Goal: Task Accomplishment & Management: Use online tool/utility

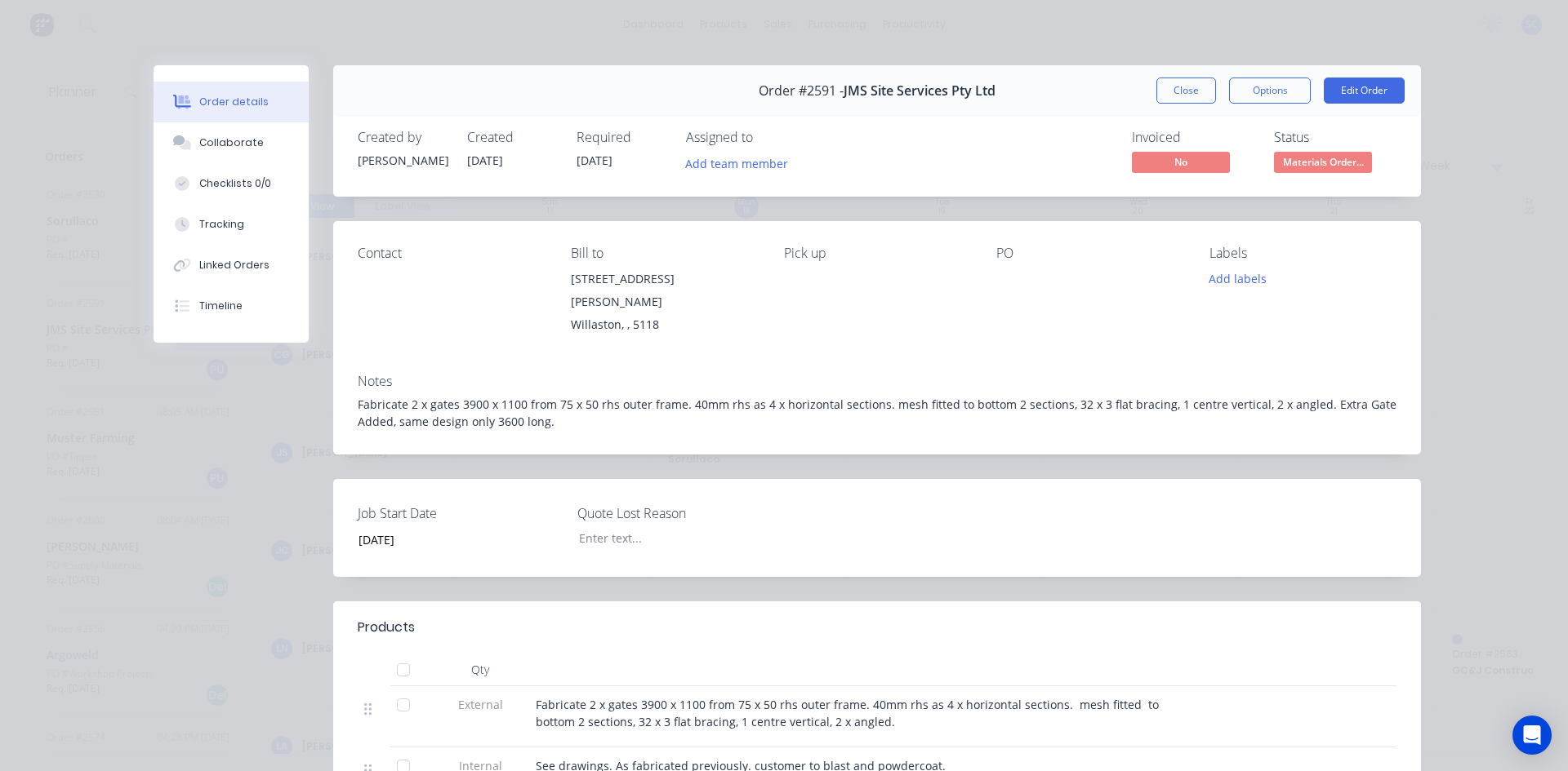
scroll to position [245, 1]
click at [1177, 85] on button "Close" at bounding box center [1185, 90] width 60 height 26
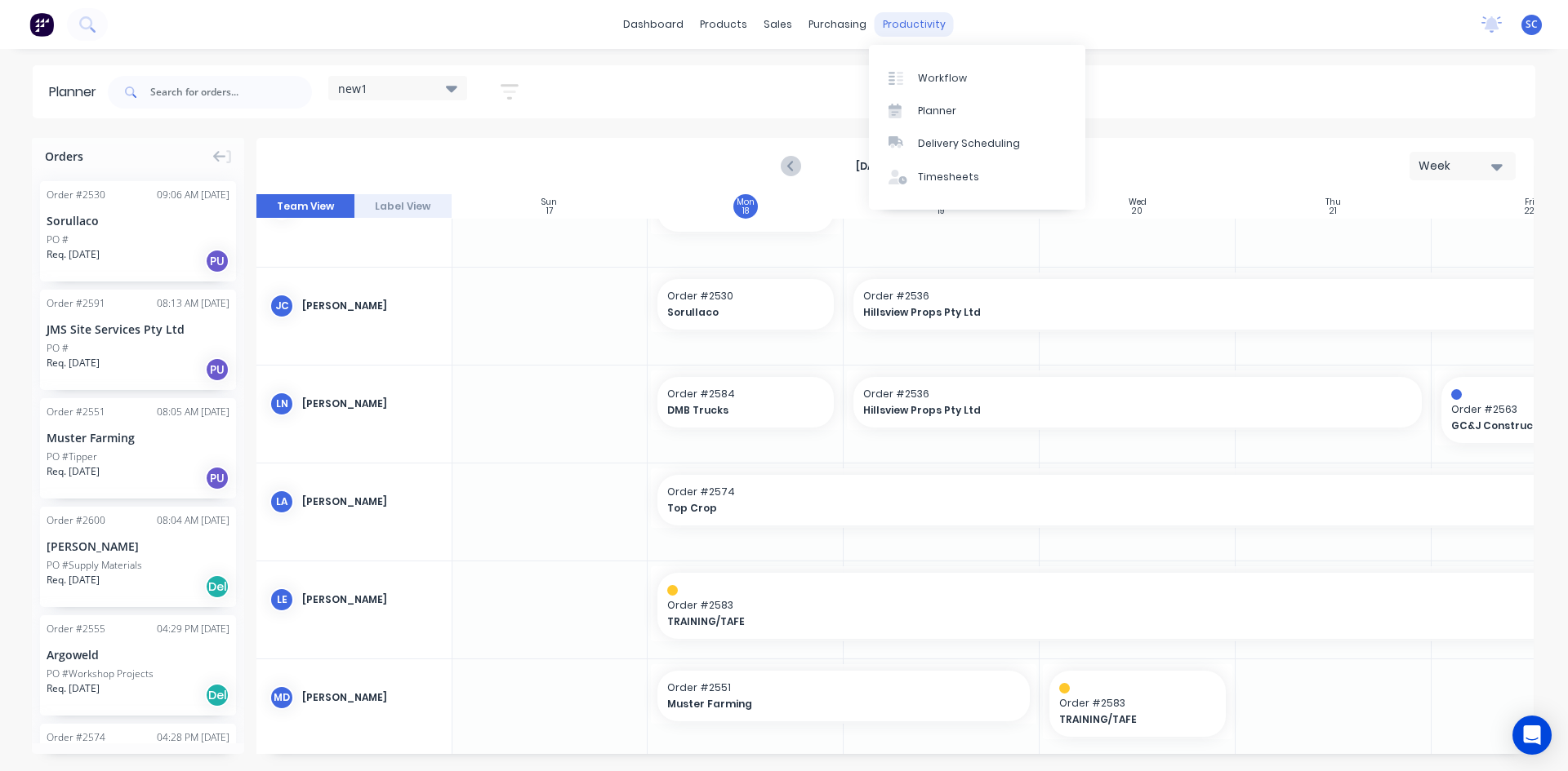
click at [891, 23] on div "productivity" at bounding box center [914, 24] width 79 height 24
click at [940, 174] on div "Timesheets" at bounding box center [948, 177] width 61 height 15
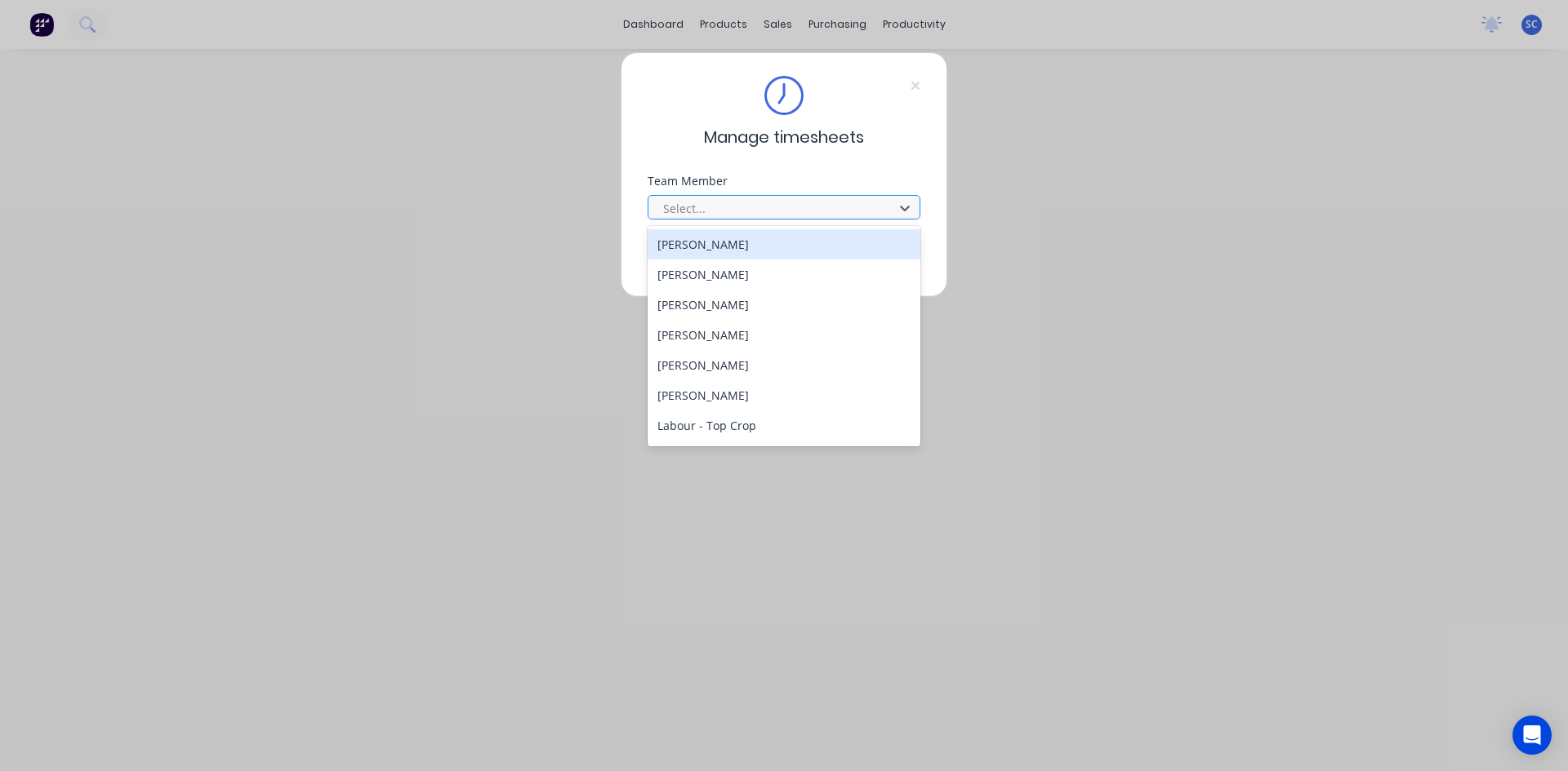
click at [719, 211] on div at bounding box center [773, 208] width 224 height 20
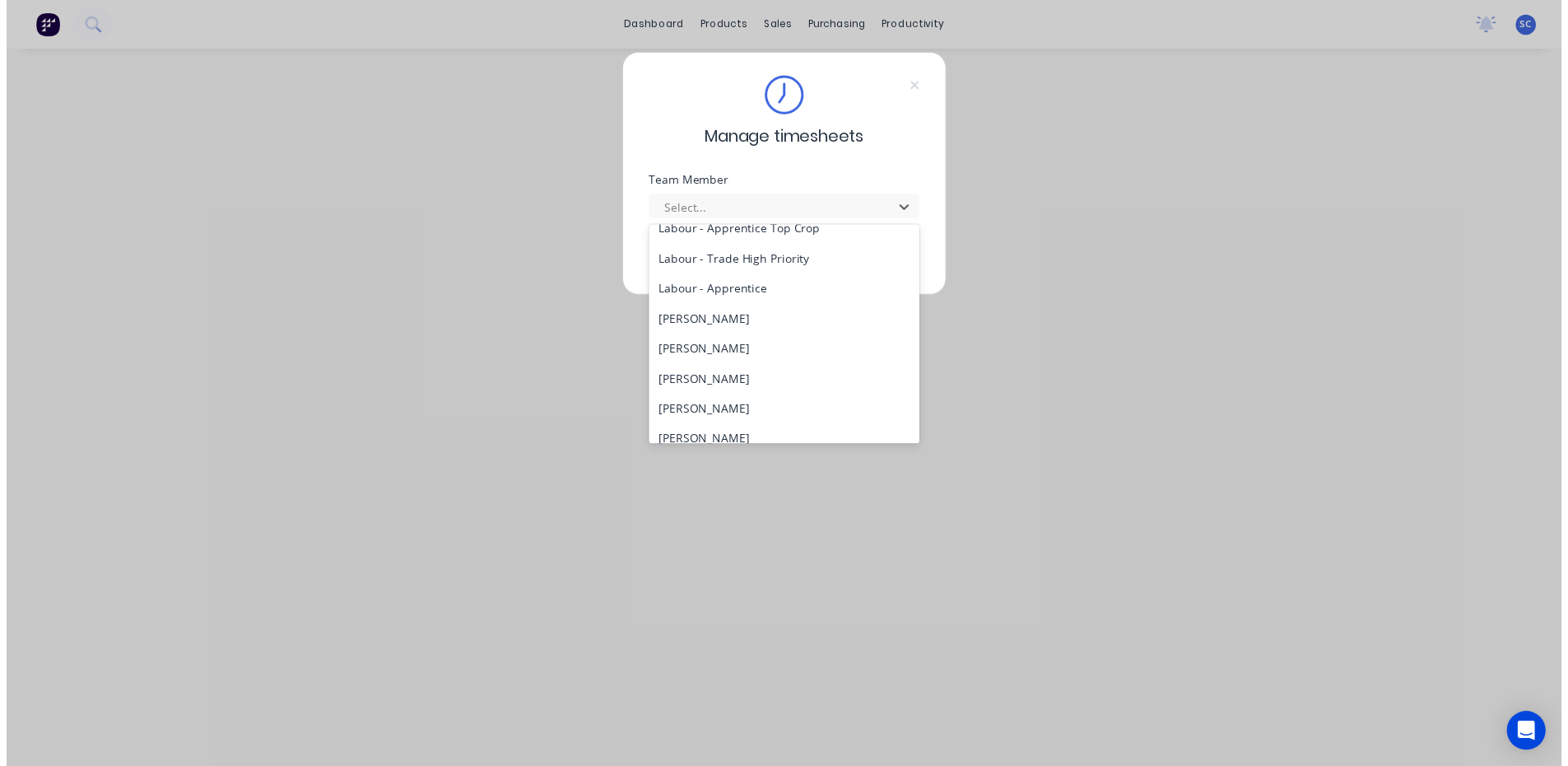
scroll to position [329, 0]
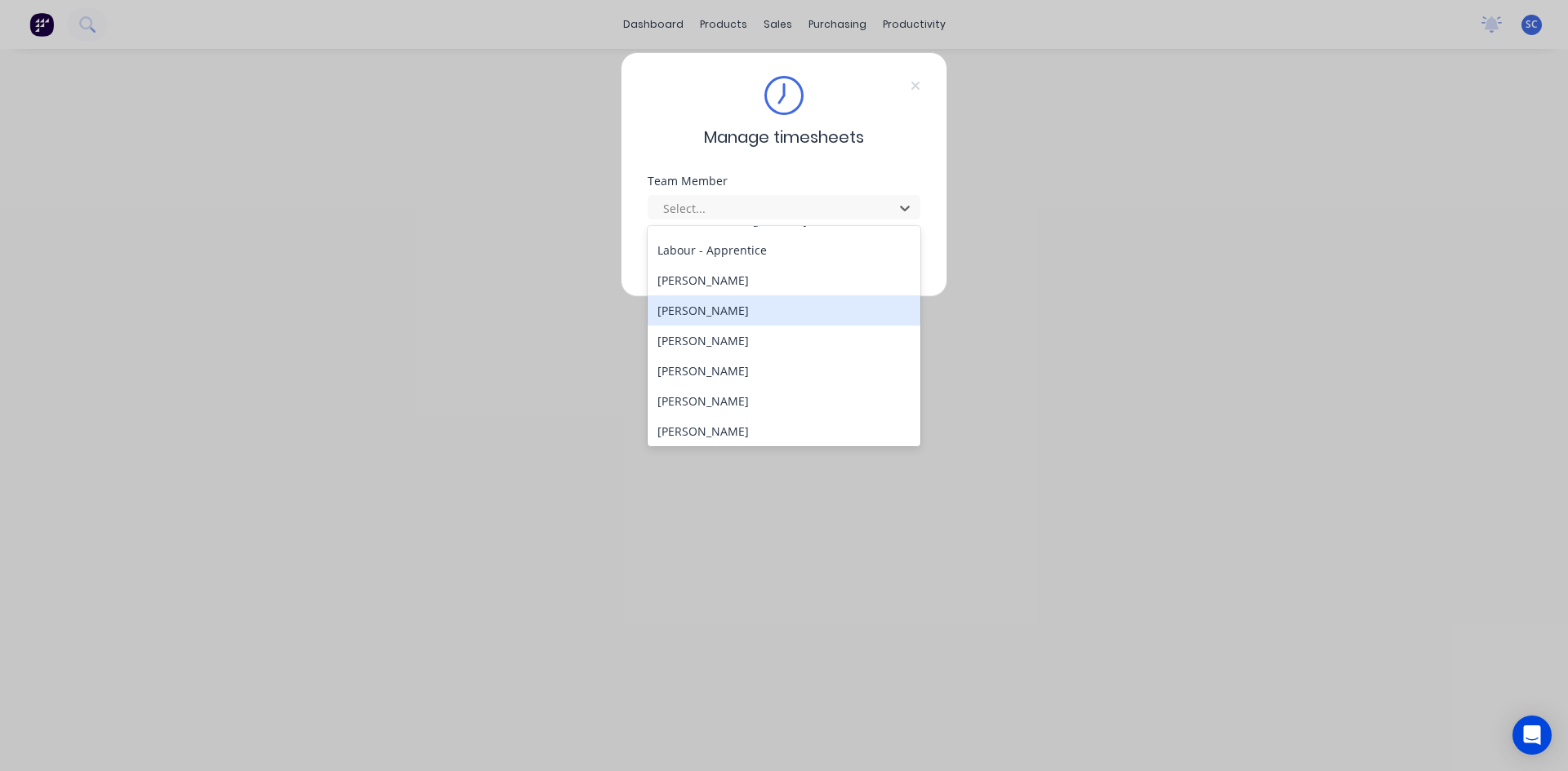
click at [768, 312] on div "[PERSON_NAME]" at bounding box center [783, 310] width 273 height 30
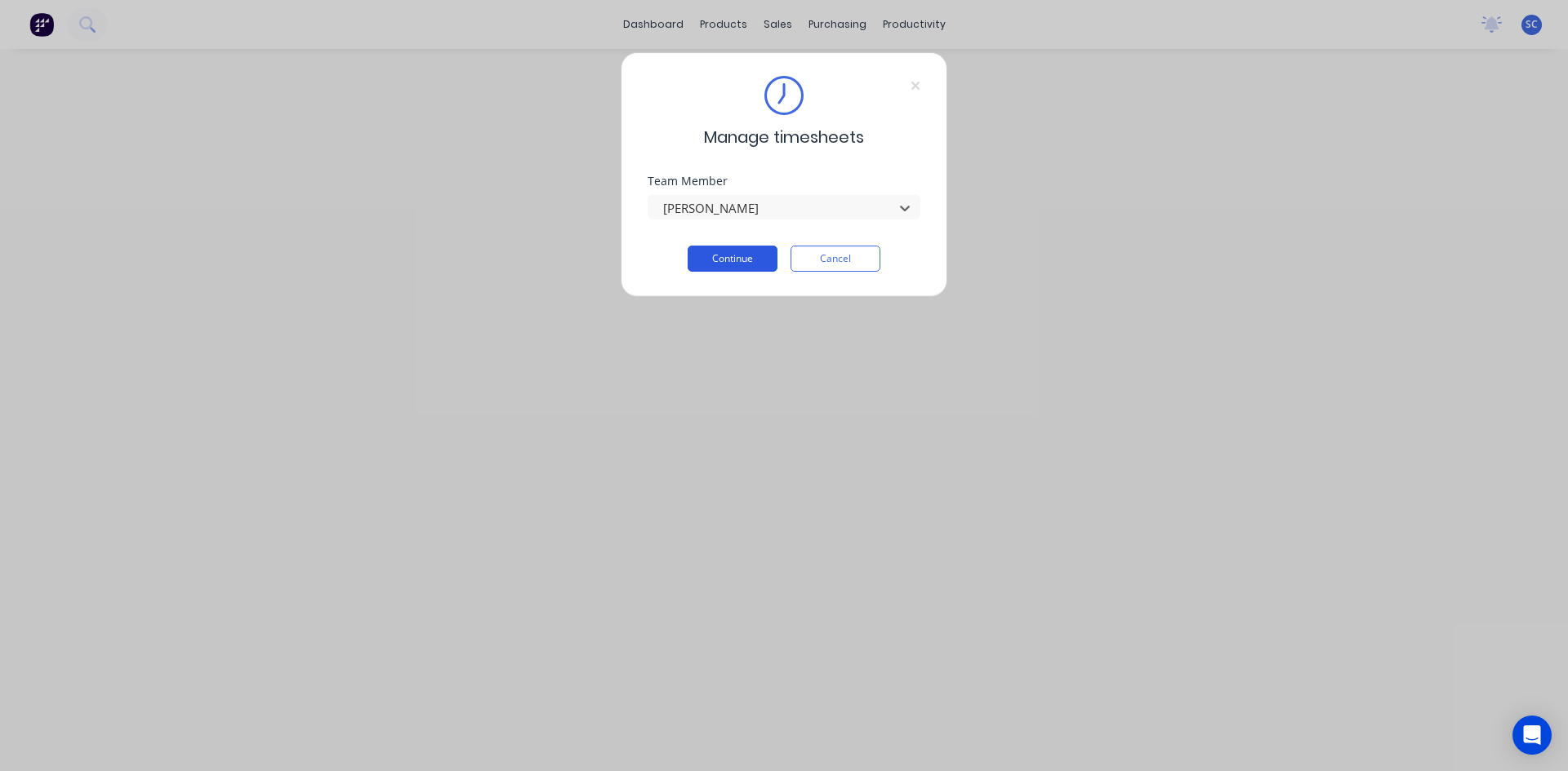
click at [744, 254] on button "Continue" at bounding box center [732, 258] width 90 height 26
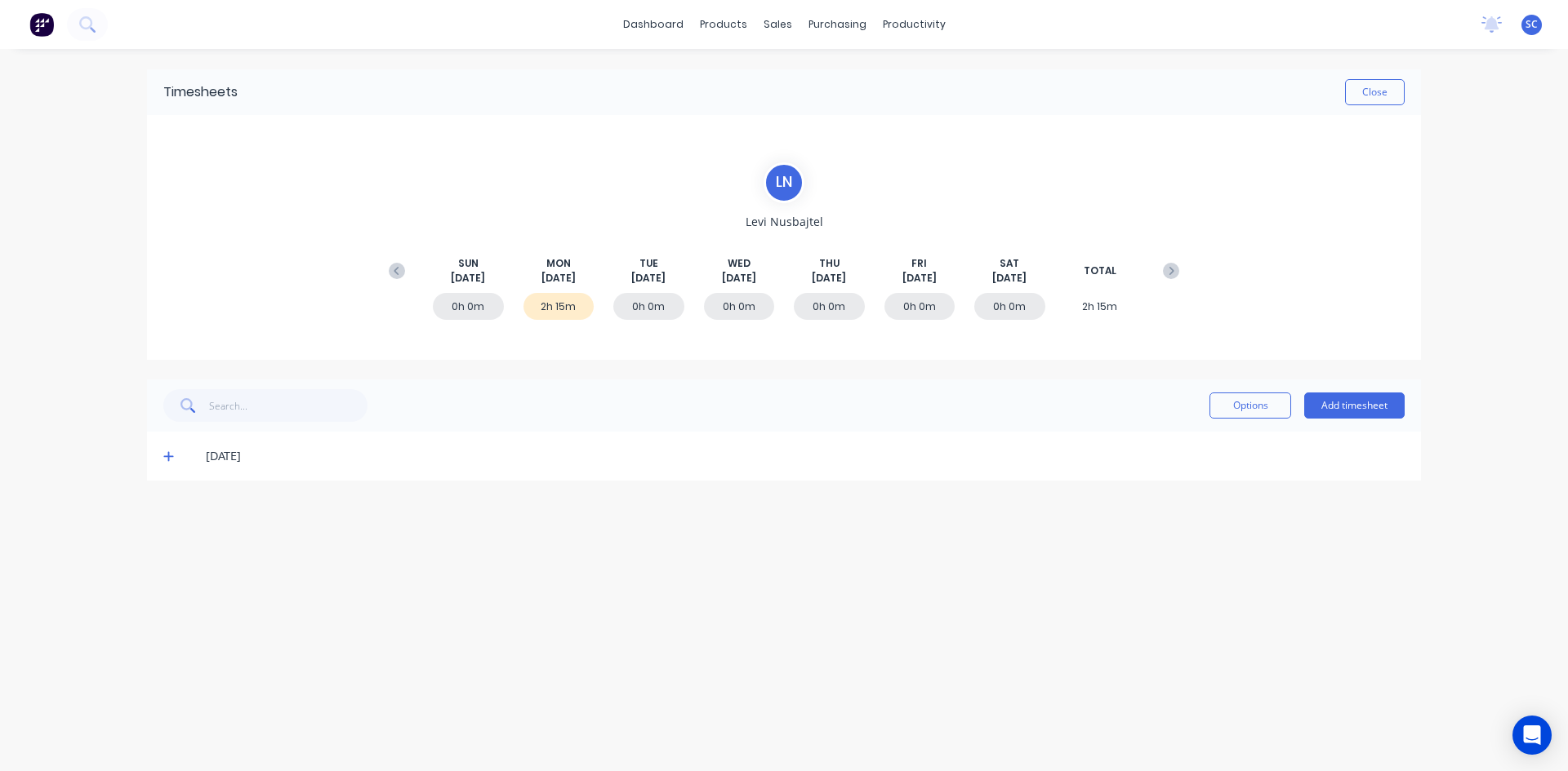
click at [166, 462] on icon at bounding box center [169, 456] width 11 height 12
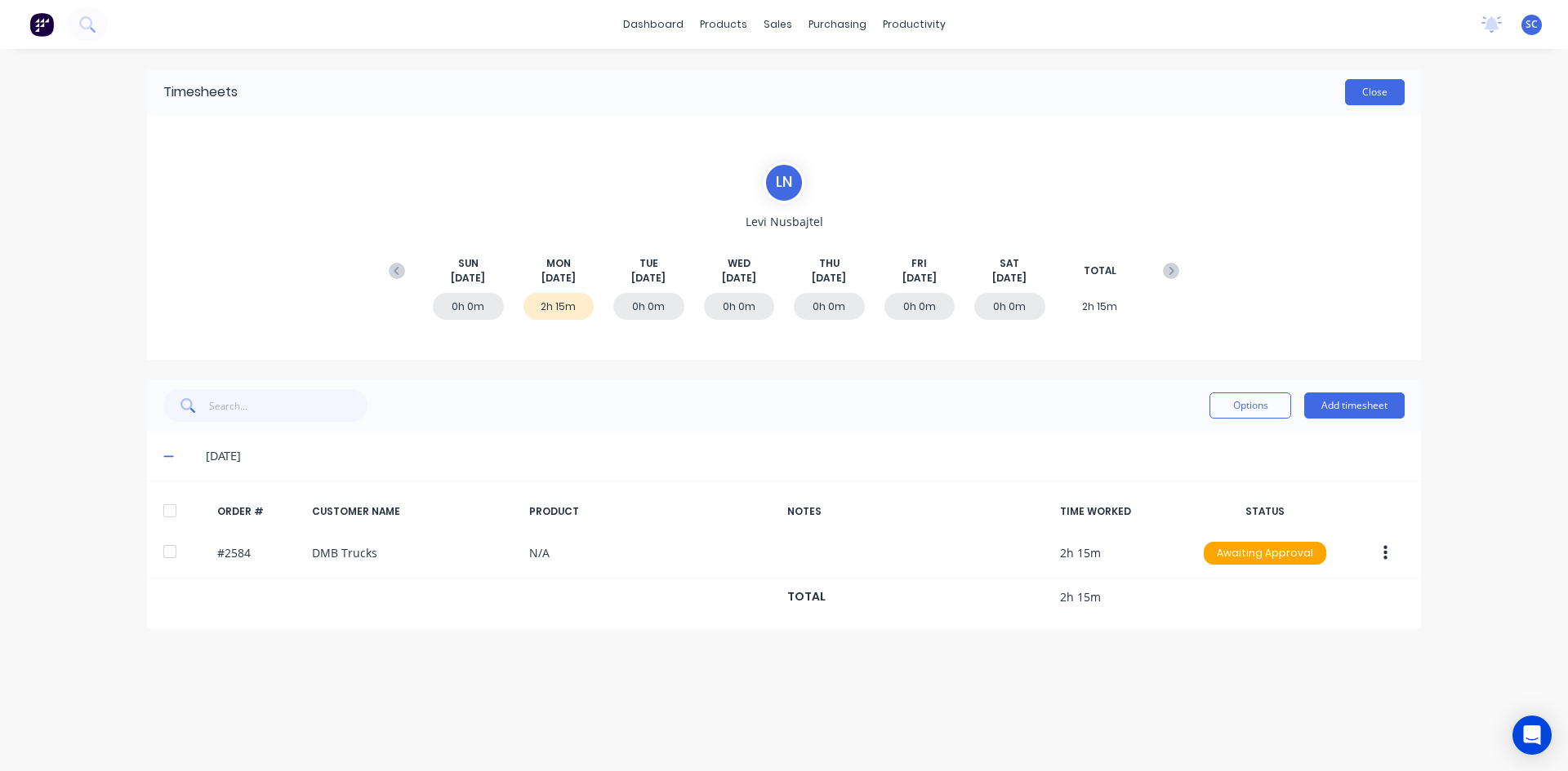
click at [1354, 95] on button "Close" at bounding box center [1374, 91] width 60 height 26
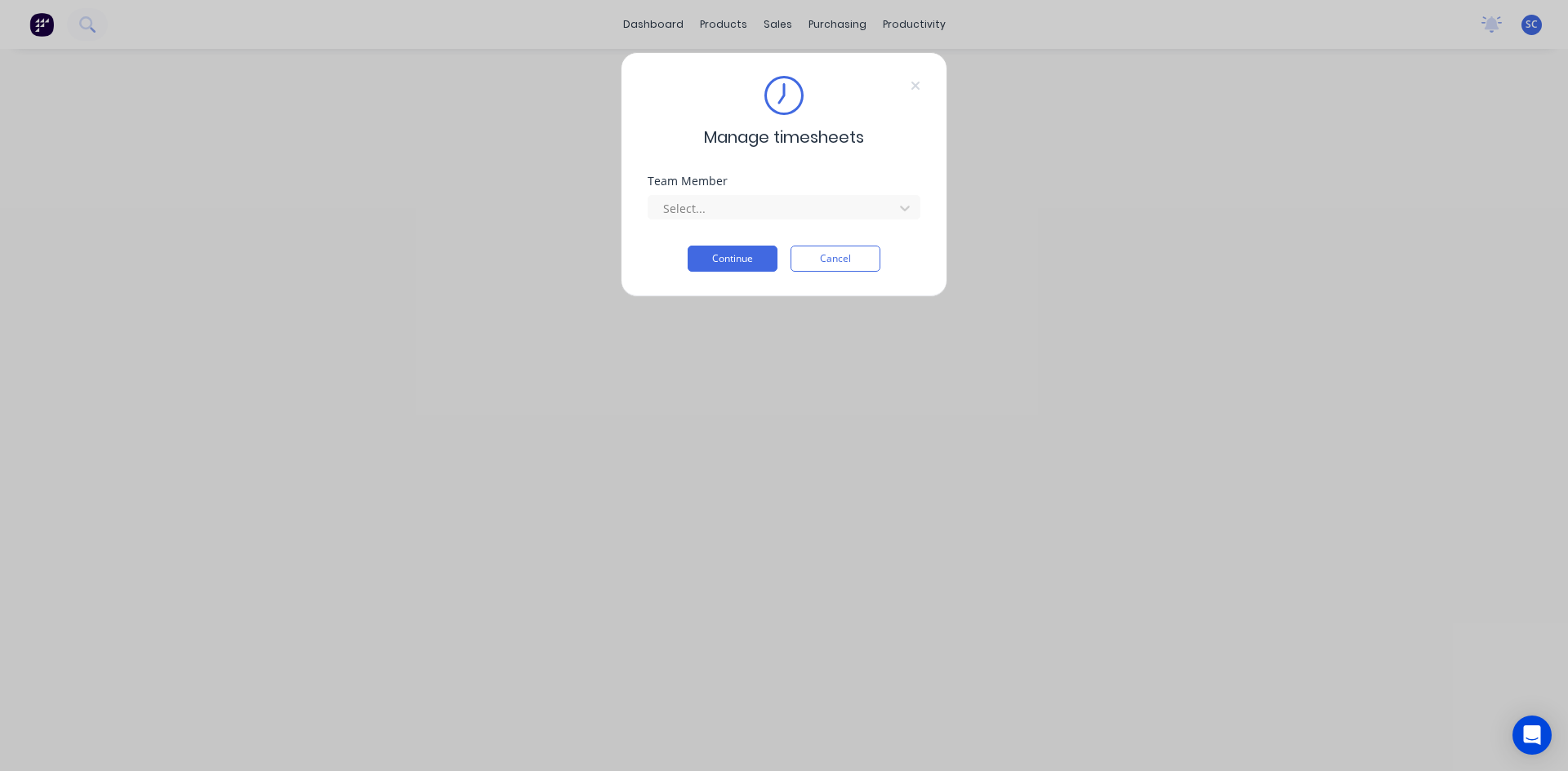
click at [843, 245] on div "Team Member Select..." at bounding box center [783, 211] width 273 height 70
click at [843, 250] on button "Cancel" at bounding box center [835, 258] width 90 height 26
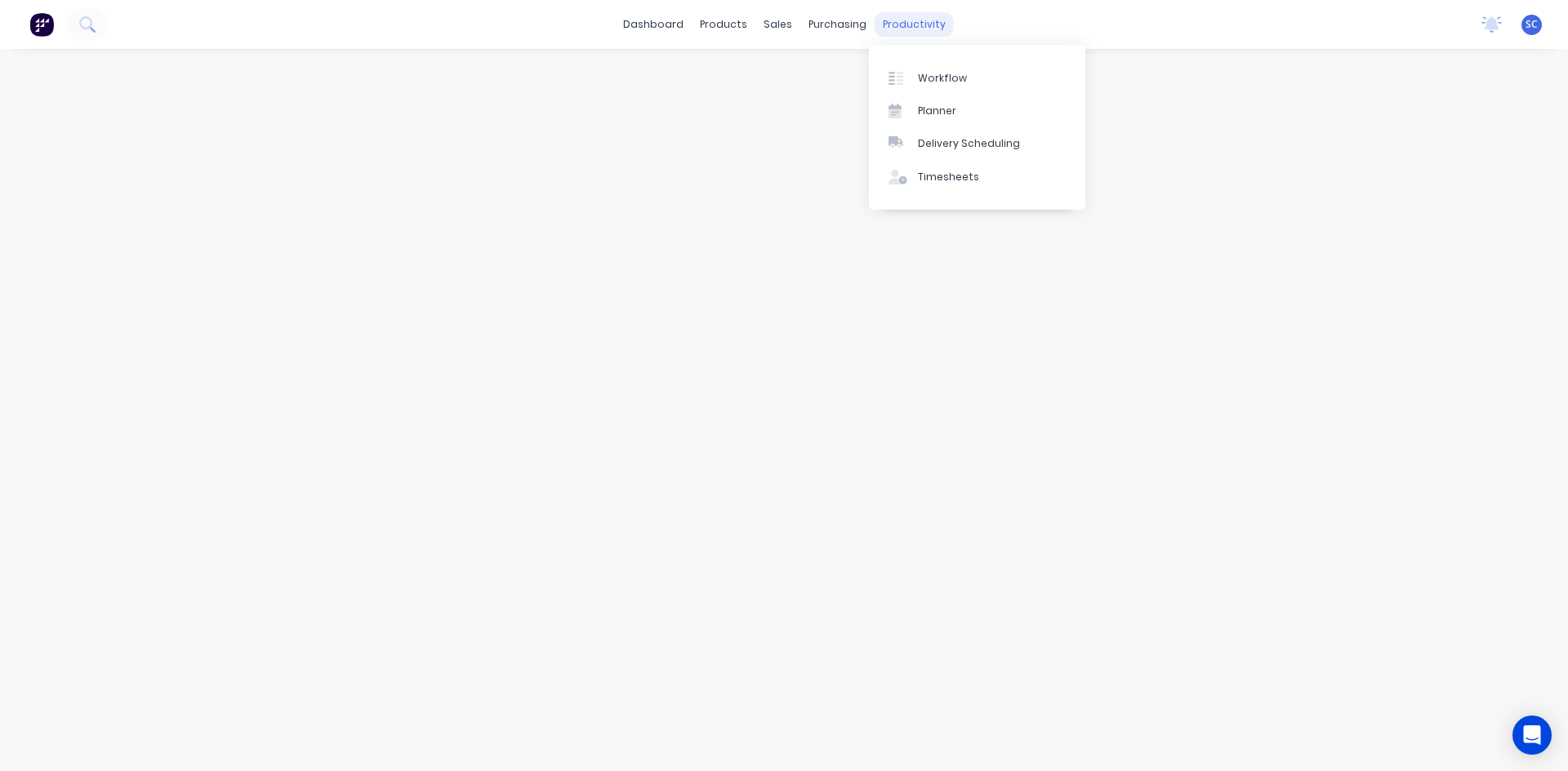
click at [904, 23] on div "productivity" at bounding box center [914, 24] width 79 height 24
click at [915, 76] on link "Workflow" at bounding box center [977, 77] width 217 height 33
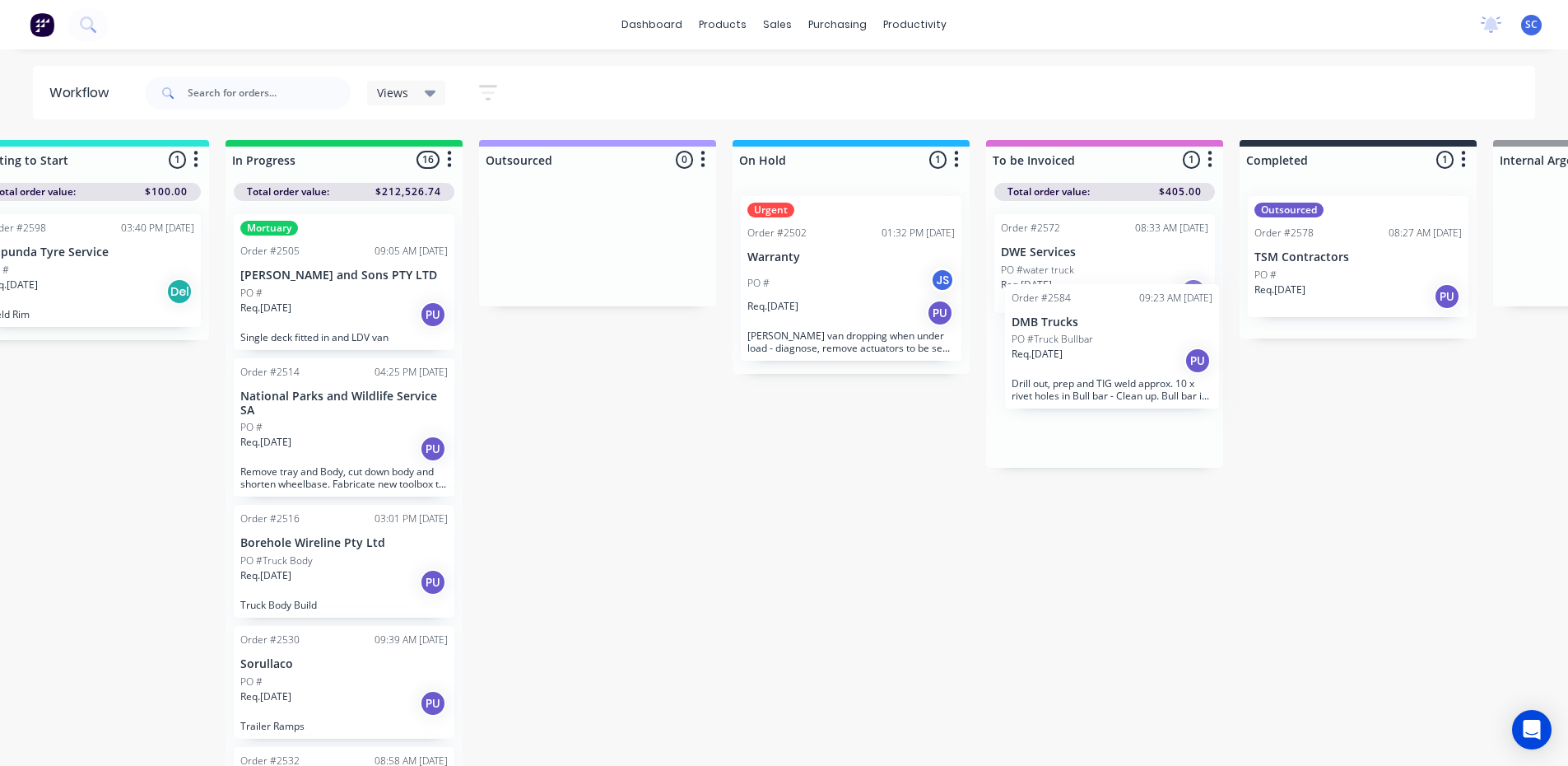
scroll to position [0, 589]
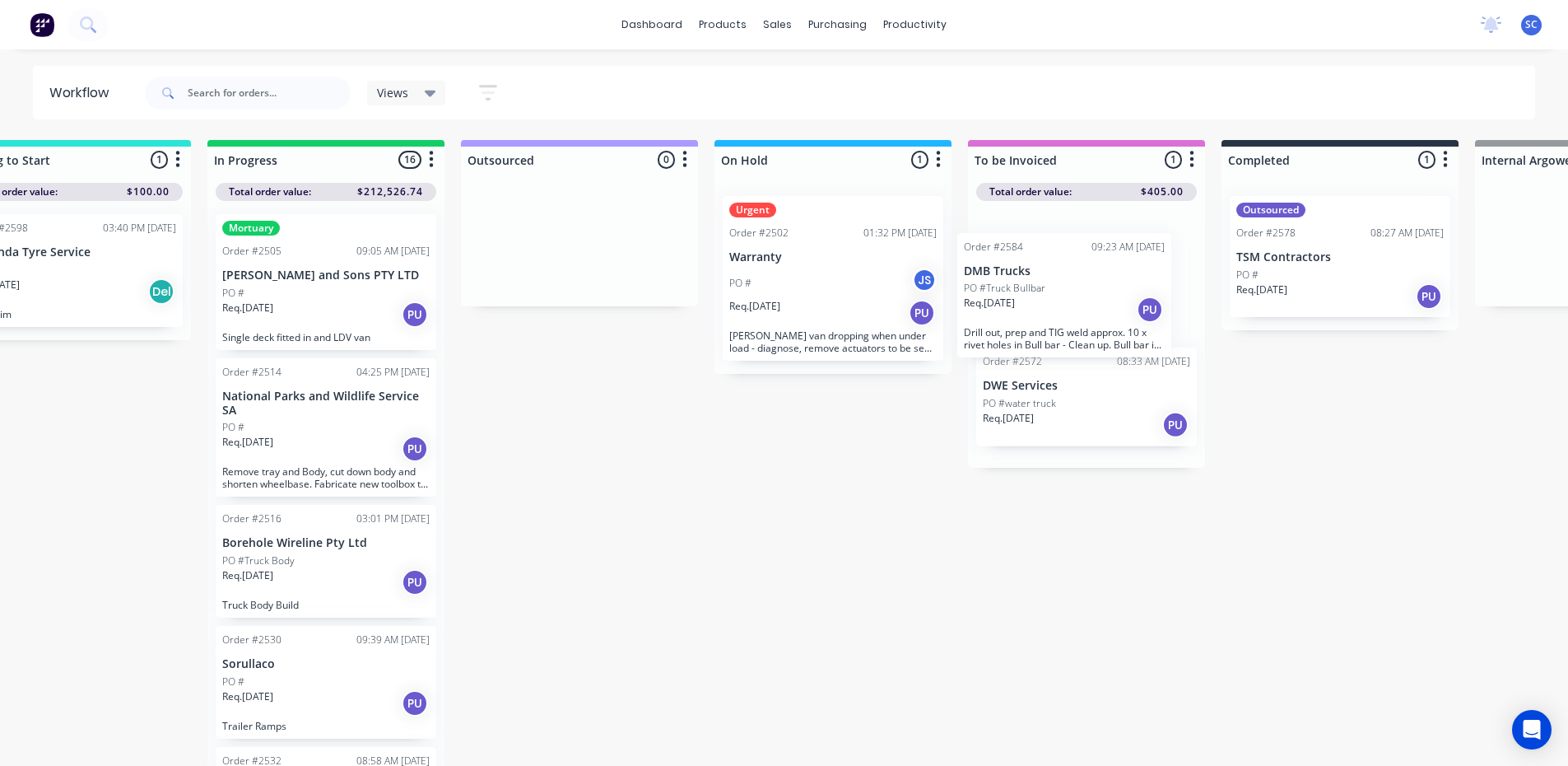
drag, startPoint x: 81, startPoint y: 491, endPoint x: 1007, endPoint y: 310, distance: 943.5
click at [1006, 311] on div "Submitted 12 Sort By Created date Required date Order number Customer name Most…" at bounding box center [772, 454] width 2745 height 629
